Goal: Navigation & Orientation: Find specific page/section

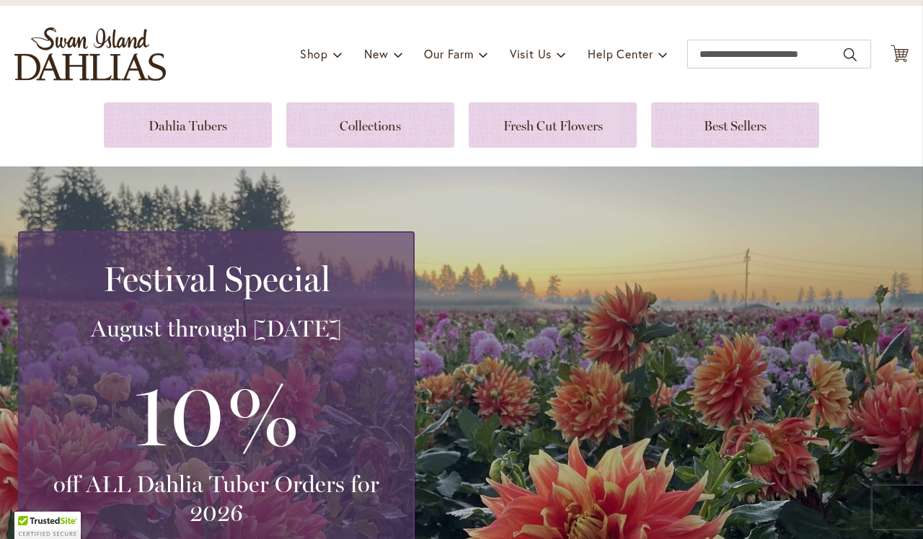
scroll to position [58, 0]
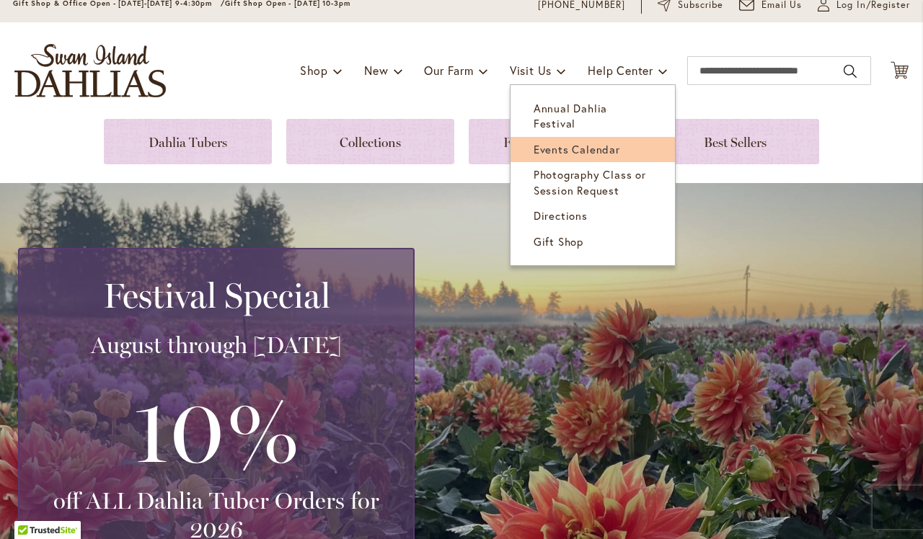
click at [565, 142] on span "Events Calendar" at bounding box center [577, 149] width 87 height 14
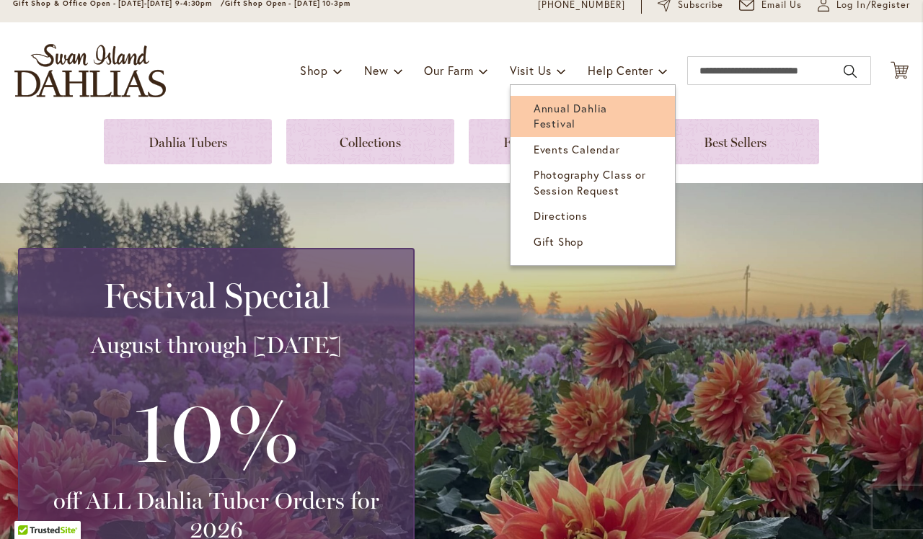
click at [573, 115] on link "Annual Dahlia Festival" at bounding box center [593, 116] width 164 height 41
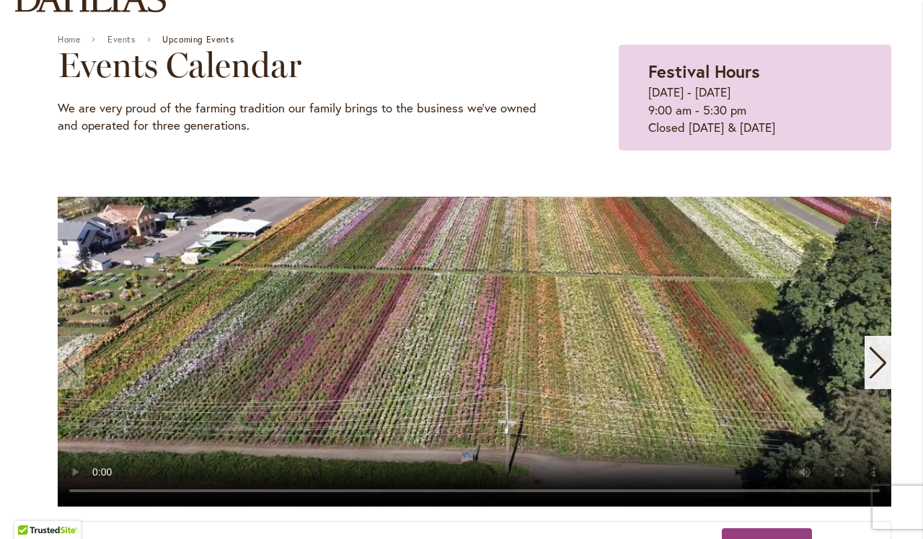
scroll to position [146, 0]
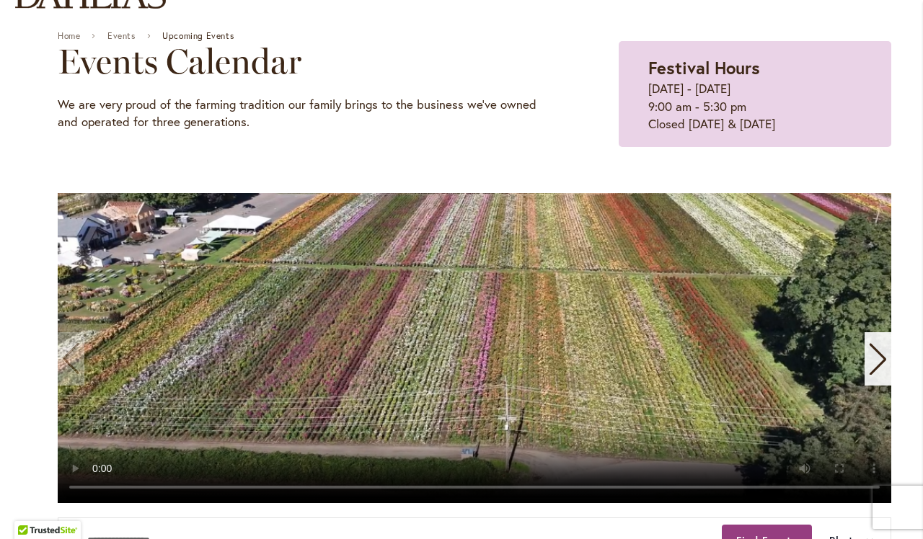
click at [477, 337] on video "1 / 11" at bounding box center [475, 348] width 834 height 310
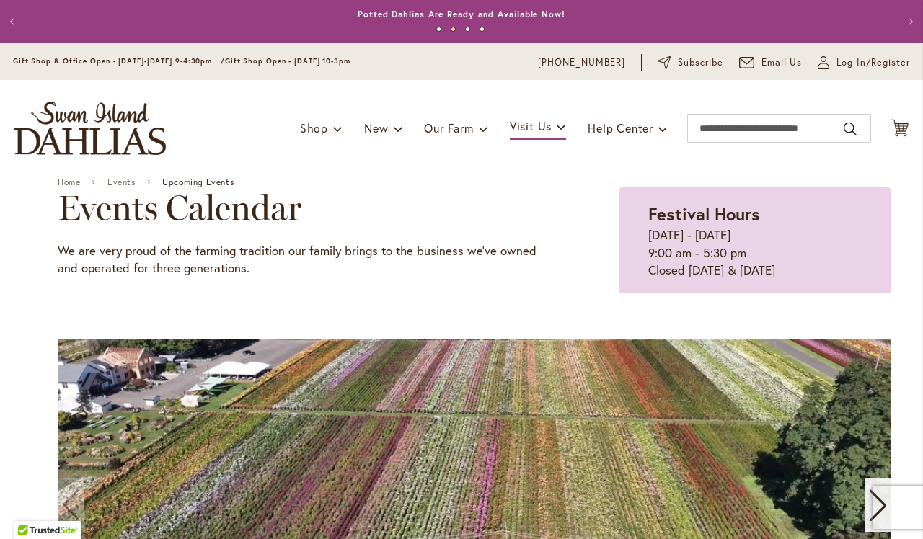
scroll to position [0, 0]
click at [0, 23] on div "Previous Annual Dahlia Festival, August through September 28th - Wednesday thro…" at bounding box center [461, 21] width 923 height 43
click at [12, 22] on button "Previous" at bounding box center [14, 21] width 29 height 29
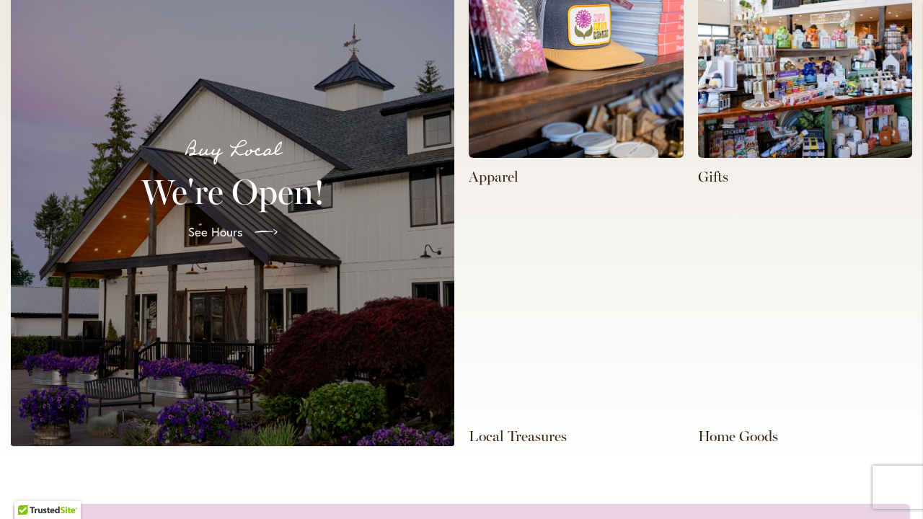
scroll to position [466, 0]
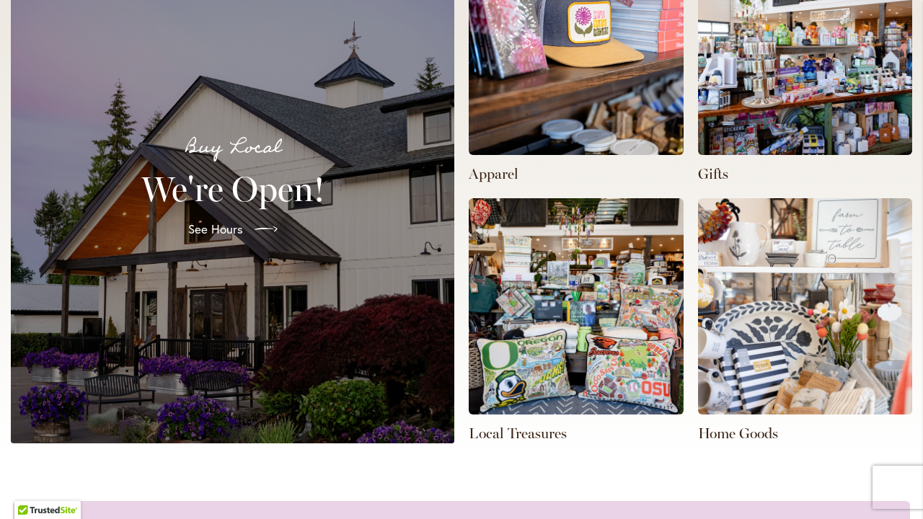
click at [774, 87] on img at bounding box center [805, 47] width 215 height 216
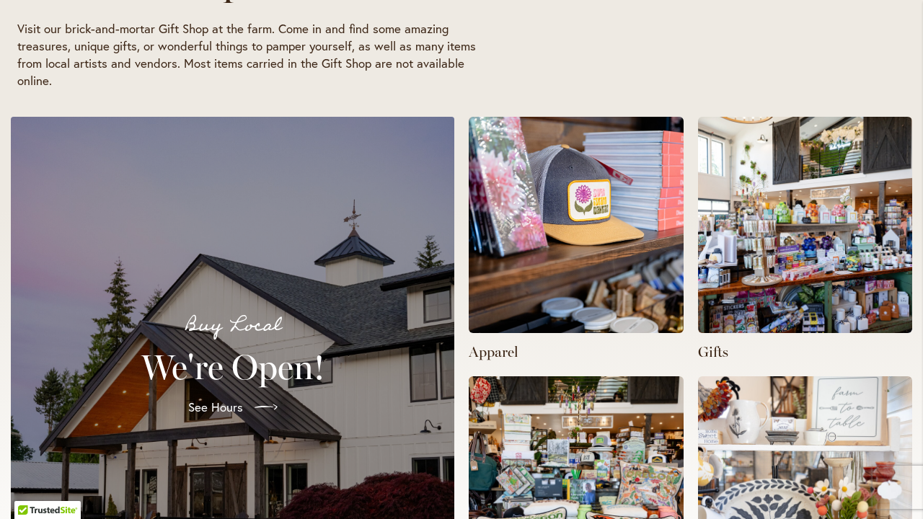
scroll to position [0, 0]
click at [741, 294] on img at bounding box center [805, 225] width 215 height 216
click at [712, 351] on p "Gifts" at bounding box center [805, 352] width 215 height 20
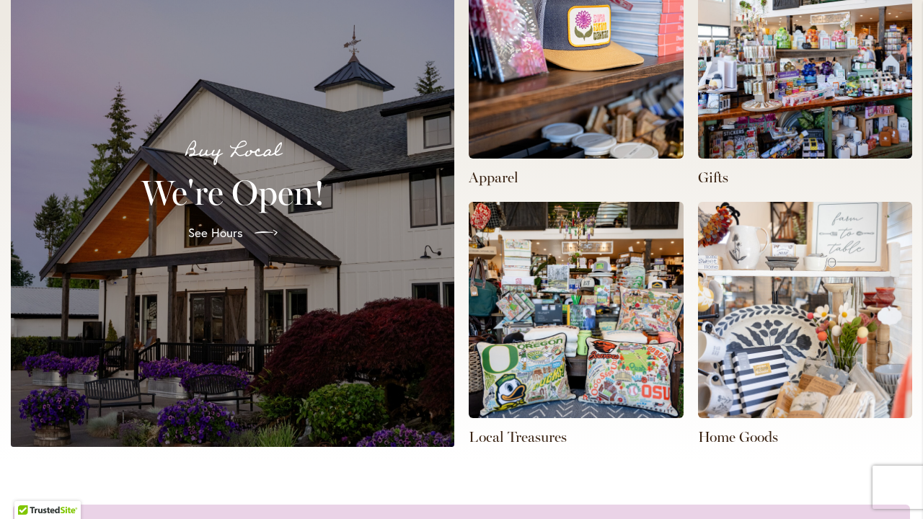
scroll to position [606, 0]
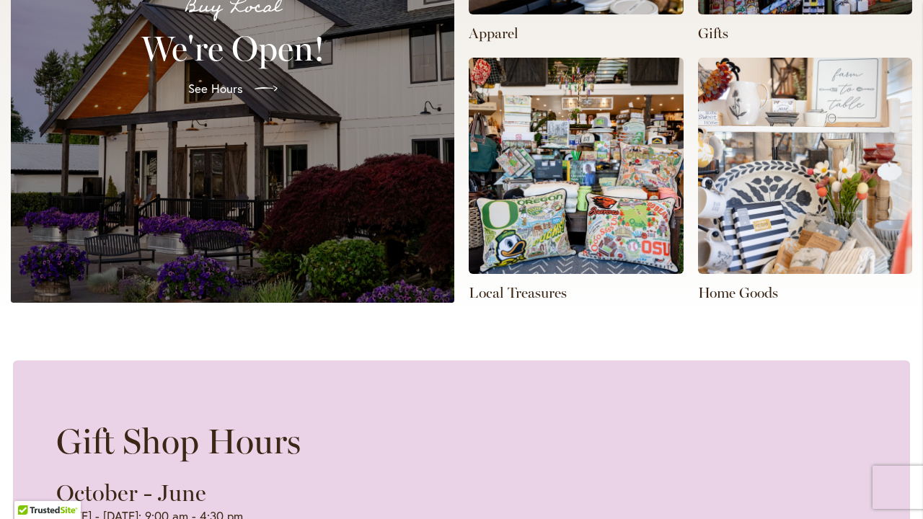
click at [312, 244] on div "Buy Local We're Open! See Hours" at bounding box center [232, 50] width 409 height 470
click at [224, 81] on span "See Hours" at bounding box center [214, 88] width 55 height 17
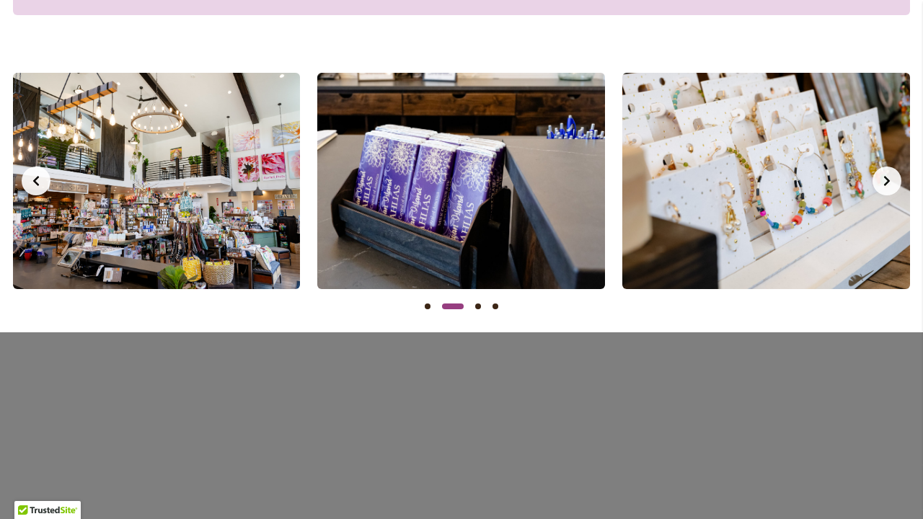
scroll to position [1402, 0]
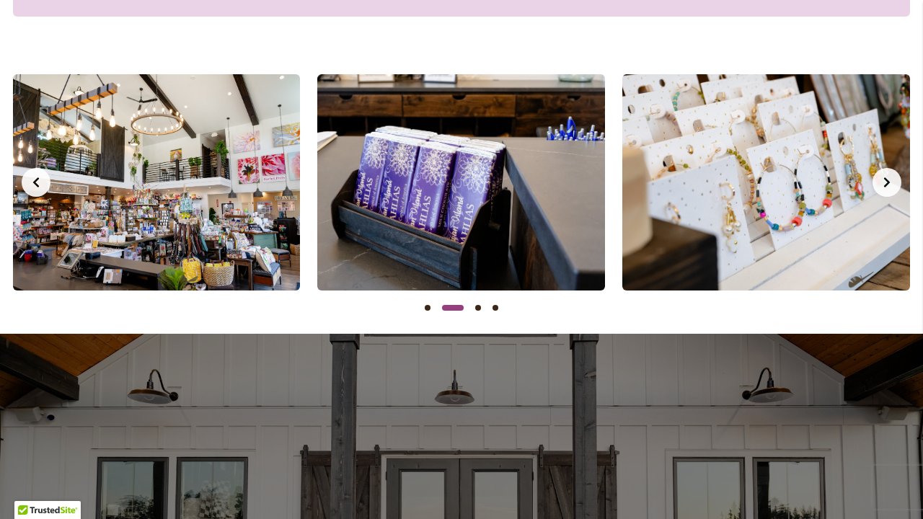
click at [888, 188] on button "Next slide" at bounding box center [887, 182] width 29 height 29
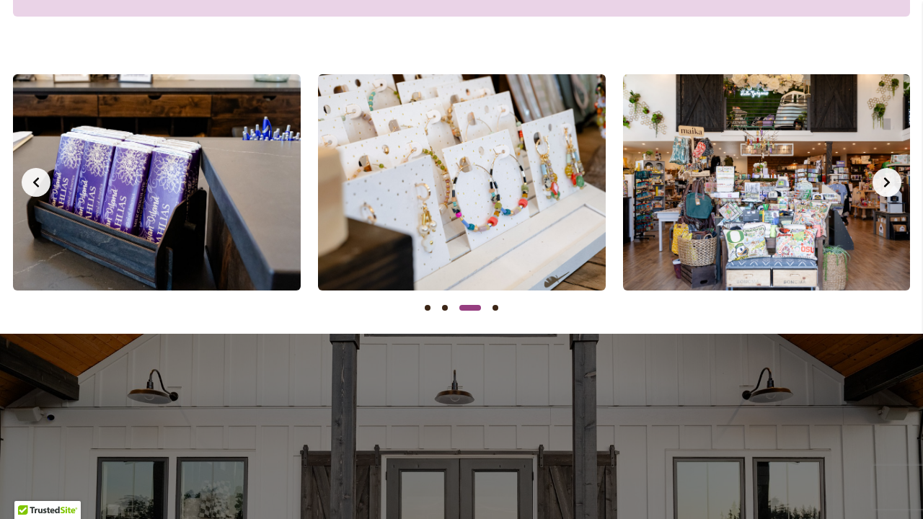
click at [888, 188] on button "Next slide" at bounding box center [887, 182] width 29 height 29
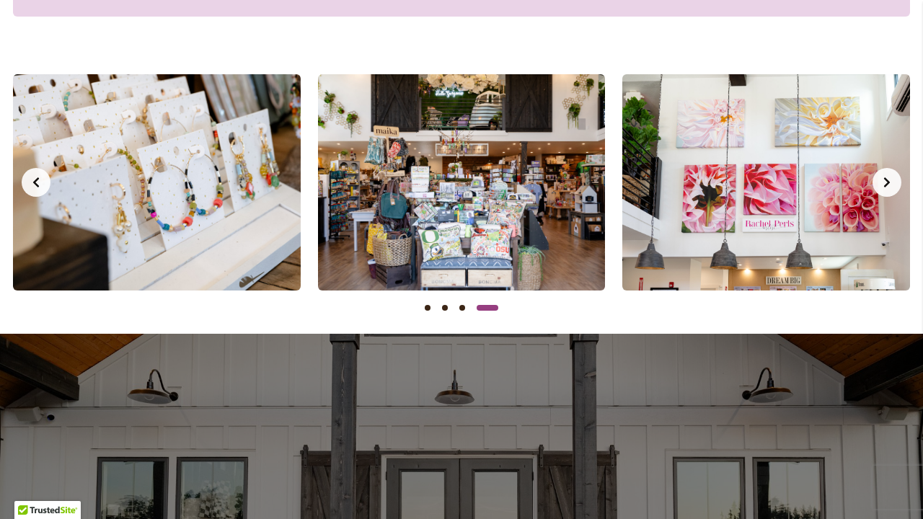
click at [888, 188] on button "Next slide" at bounding box center [887, 182] width 29 height 29
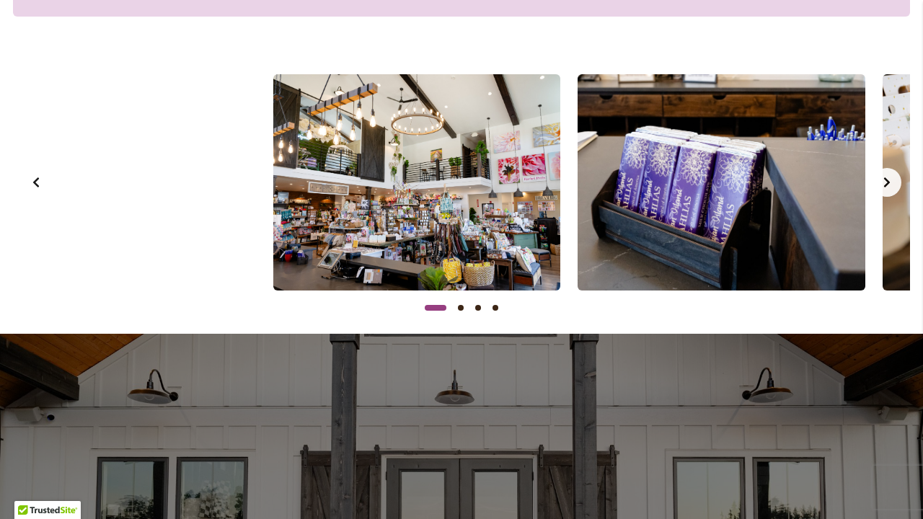
scroll to position [0, 0]
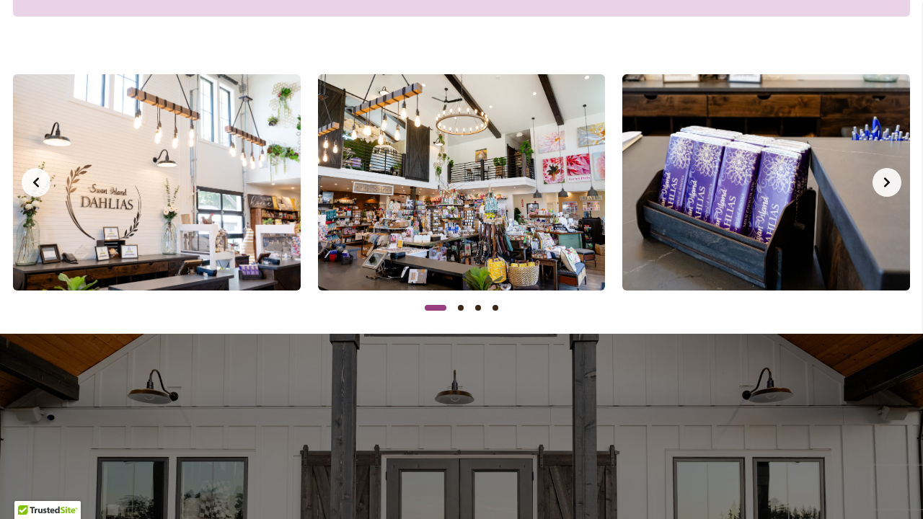
click at [883, 185] on button "Next slide" at bounding box center [887, 182] width 29 height 29
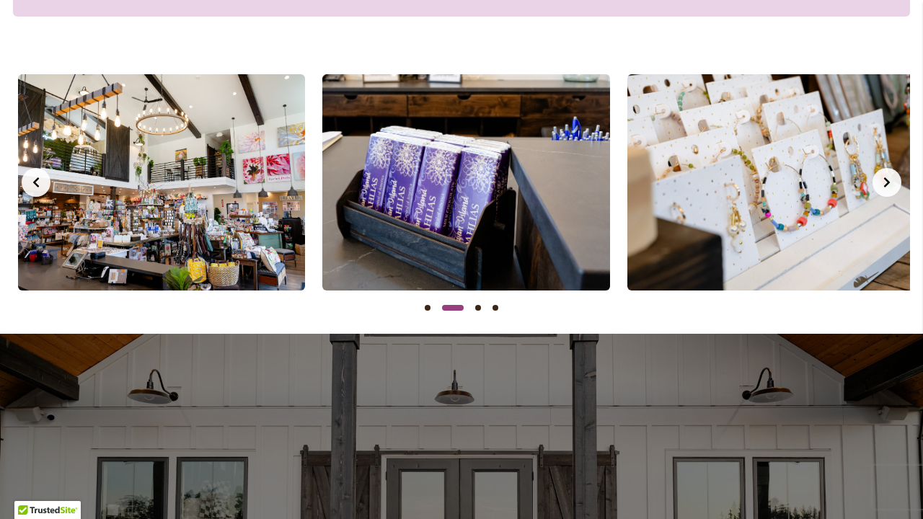
scroll to position [0, 305]
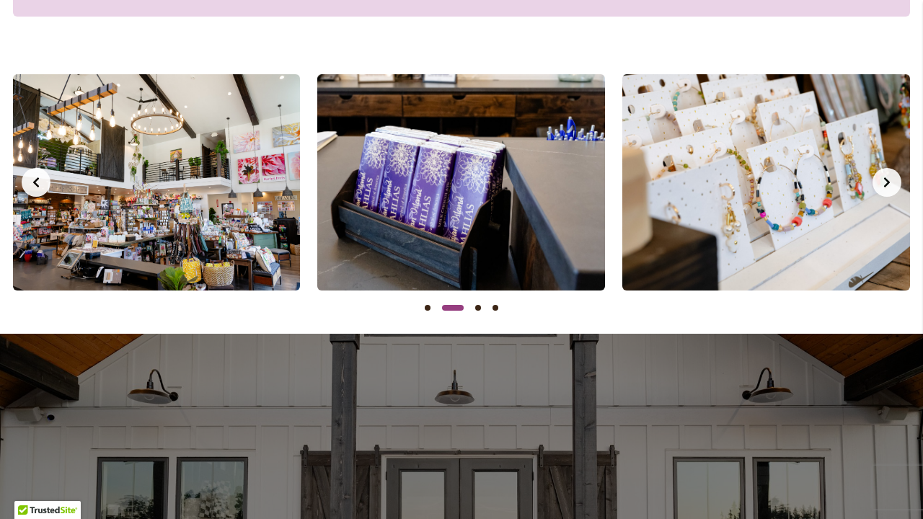
click at [883, 185] on button "Next slide" at bounding box center [887, 182] width 29 height 29
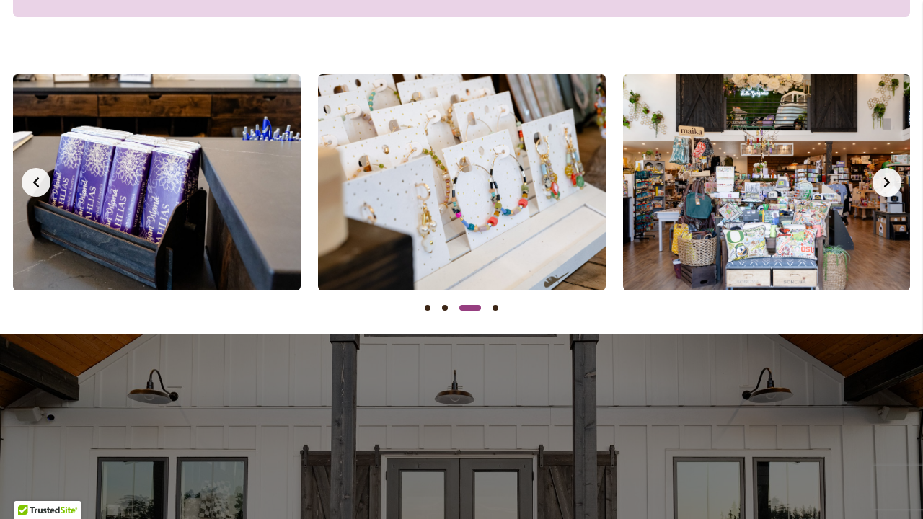
click at [883, 185] on button "Next slide" at bounding box center [887, 182] width 29 height 29
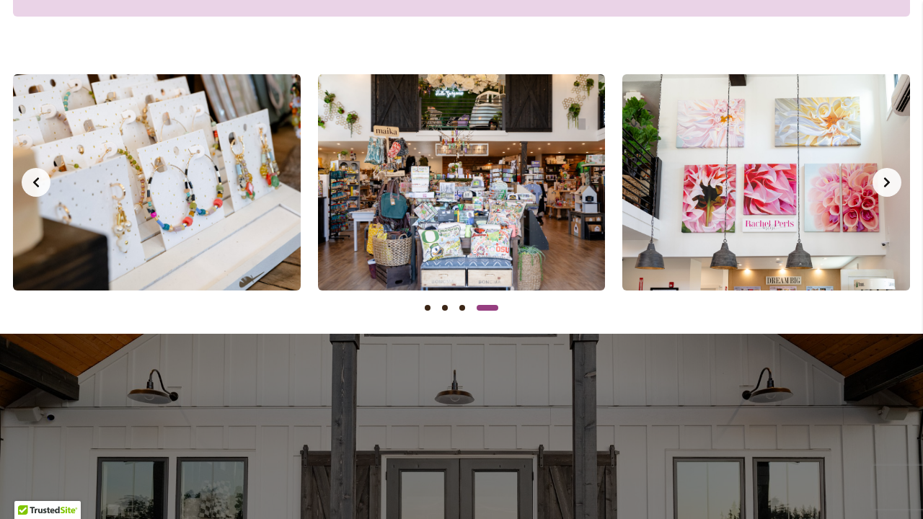
click at [883, 186] on button "Next slide" at bounding box center [887, 182] width 29 height 29
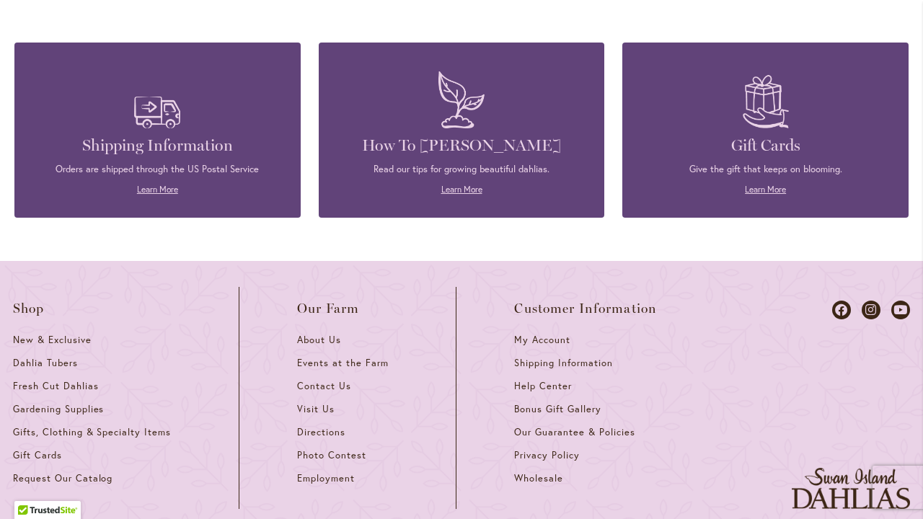
scroll to position [2184, 0]
